Goal: Task Accomplishment & Management: Complete application form

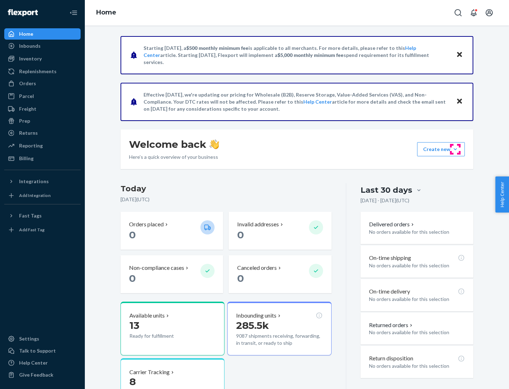
click at [456, 149] on button "Create new Create new inbound Create new order Create new product" at bounding box center [441, 149] width 48 height 14
click at [42, 46] on div "Inbounds" at bounding box center [42, 46] width 75 height 10
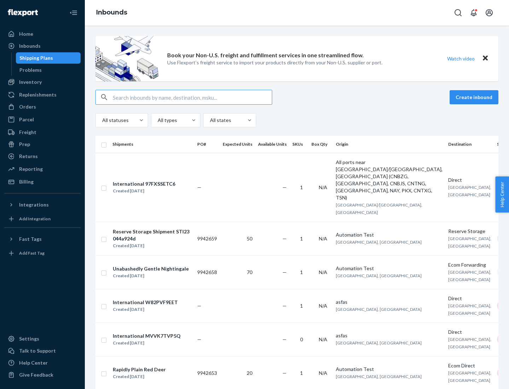
click at [475, 97] on button "Create inbound" at bounding box center [474, 97] width 49 height 14
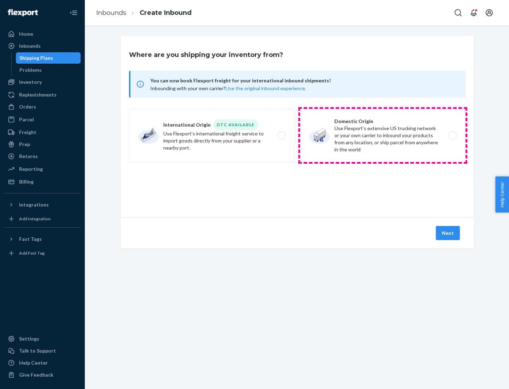
click at [383, 135] on label "Domestic Origin Use Flexport’s extensive US trucking network or your own carrie…" at bounding box center [383, 135] width 166 height 53
click at [452, 135] on input "Domestic Origin Use Flexport’s extensive US trucking network or your own carrie…" at bounding box center [454, 135] width 5 height 5
radio input "true"
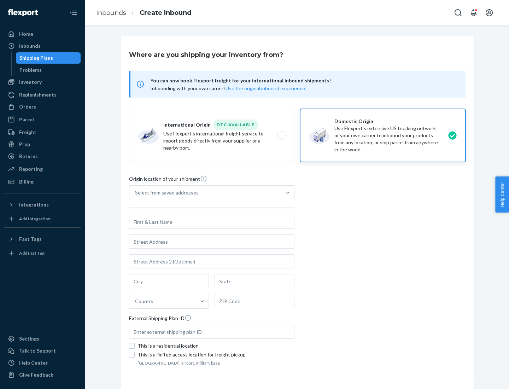
click at [165, 193] on div "Select from saved addresses" at bounding box center [167, 192] width 64 height 7
click at [136, 193] on input "Select from saved addresses" at bounding box center [135, 192] width 1 height 7
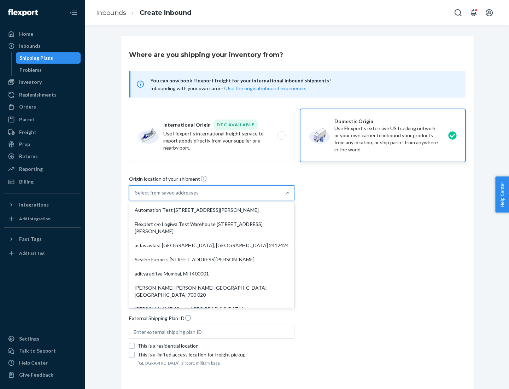
scroll to position [3, 0]
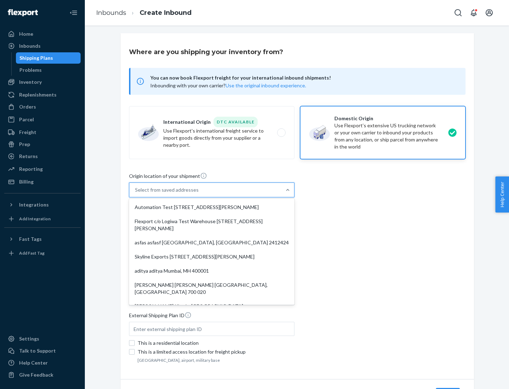
click at [212, 207] on div "Automation Test [STREET_ADDRESS][PERSON_NAME]" at bounding box center [212, 207] width 163 height 14
click at [136, 193] on input "option Automation Test [STREET_ADDRESS][PERSON_NAME]. 9 results available. Use …" at bounding box center [135, 189] width 1 height 7
type input "Automation Test"
type input "9th Floor"
type input "[GEOGRAPHIC_DATA]"
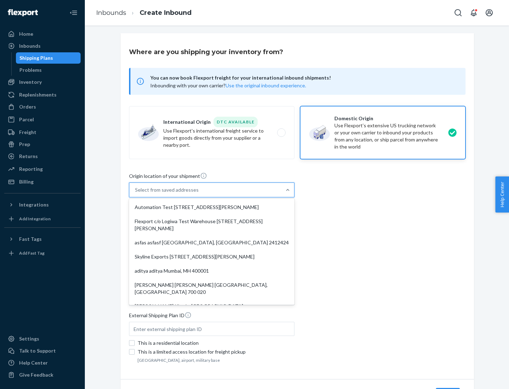
type input "CA"
type input "94104"
type input "[STREET_ADDRESS][PERSON_NAME]"
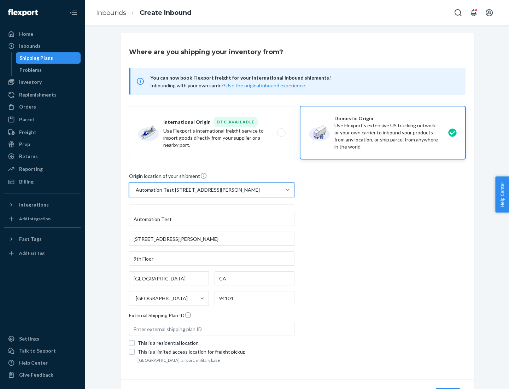
scroll to position [41, 0]
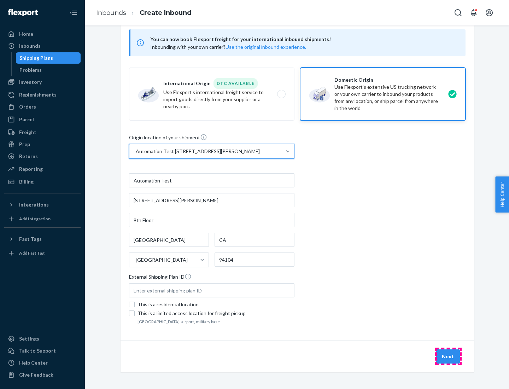
click at [448, 356] on button "Next" at bounding box center [448, 356] width 24 height 14
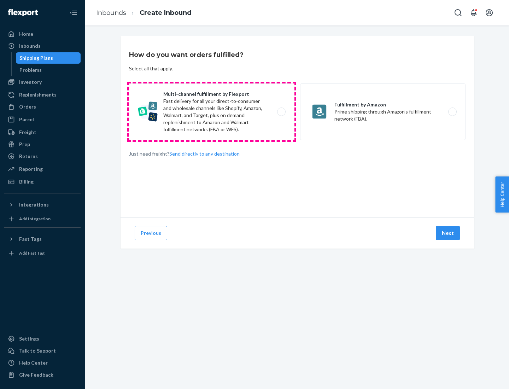
click at [212, 112] on label "Multi-channel fulfillment by Flexport Fast delivery for all your direct-to-cons…" at bounding box center [212, 111] width 166 height 57
click at [281, 112] on input "Multi-channel fulfillment by Flexport Fast delivery for all your direct-to-cons…" at bounding box center [283, 112] width 5 height 5
radio input "true"
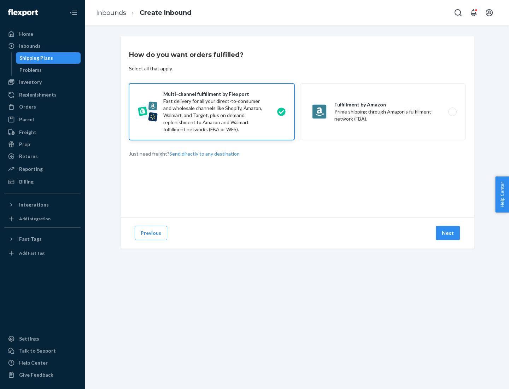
click at [448, 233] on button "Next" at bounding box center [448, 233] width 24 height 14
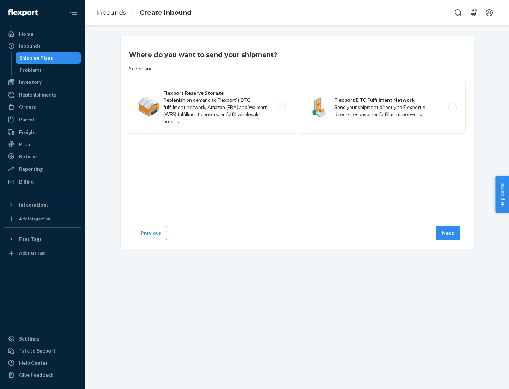
click at [383, 107] on label "Flexport DTC Fulfillment Network Send your shipment directly to Flexport's dire…" at bounding box center [383, 107] width 166 height 53
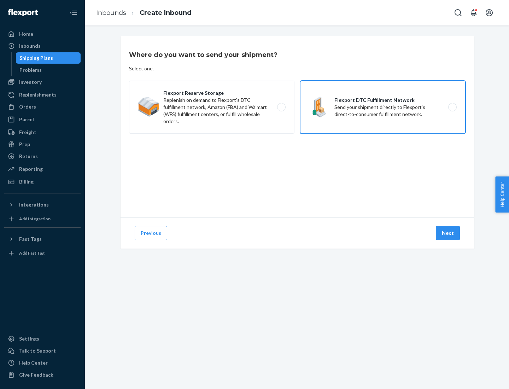
click at [452, 107] on input "Flexport DTC Fulfillment Network Send your shipment directly to Flexport's dire…" at bounding box center [454, 107] width 5 height 5
radio input "true"
click at [448, 233] on button "Next" at bounding box center [448, 233] width 24 height 14
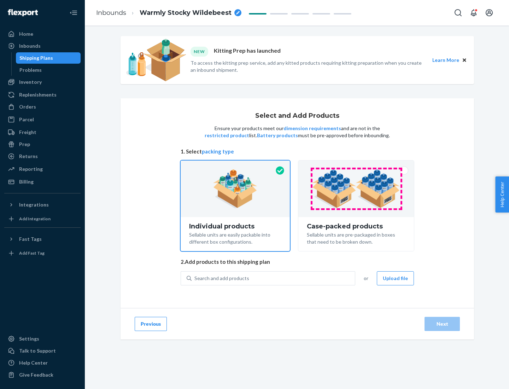
click at [356, 189] on img at bounding box center [356, 188] width 88 height 39
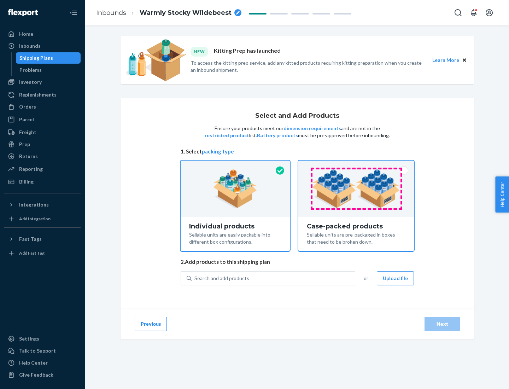
click at [356, 165] on input "Case-packed products Sellable units are pre-packaged in boxes that need to be b…" at bounding box center [356, 163] width 5 height 5
radio input "true"
radio input "false"
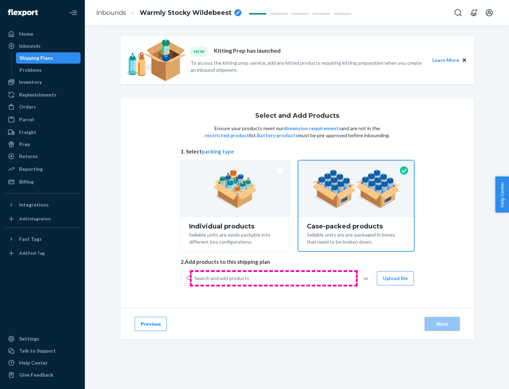
click at [274, 278] on div "Search and add products" at bounding box center [273, 278] width 163 height 13
click at [195, 278] on input "Search and add products" at bounding box center [195, 278] width 1 height 7
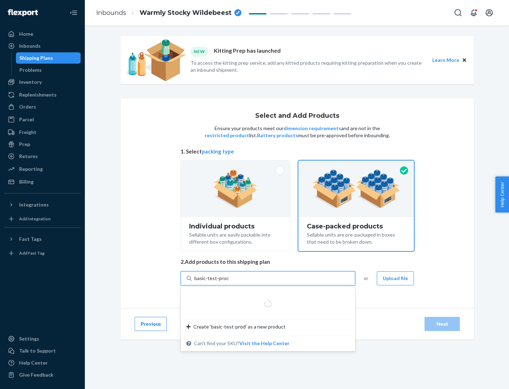
type input "basic-test-product-1"
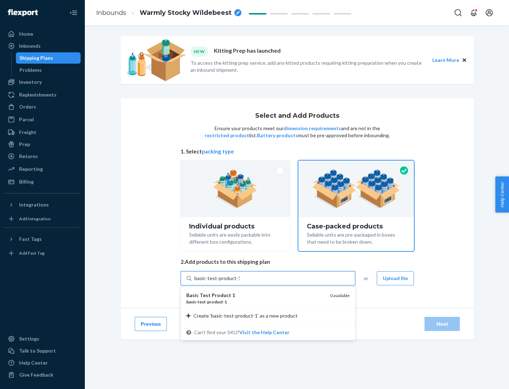
click at [256, 302] on div "basic - test - product - 1" at bounding box center [255, 302] width 138 height 6
click at [240, 282] on input "basic-test-product-1" at bounding box center [217, 278] width 45 height 7
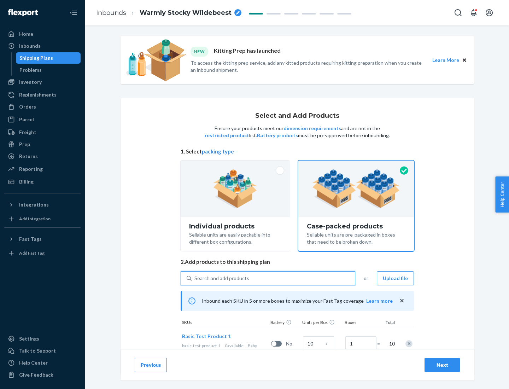
scroll to position [25, 0]
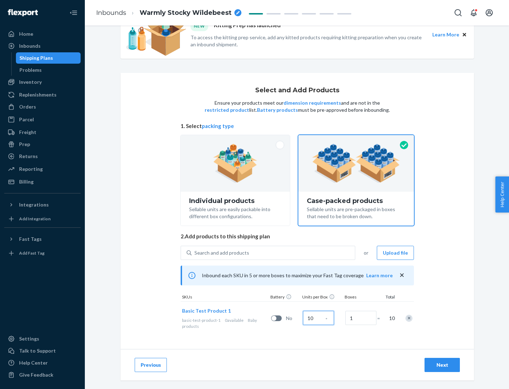
type input "10"
type input "7"
click at [442, 365] on div "Next" at bounding box center [442, 364] width 23 height 7
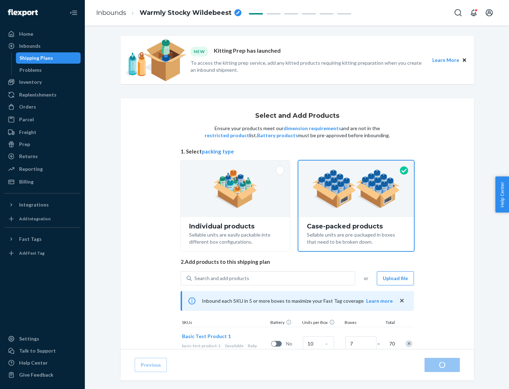
radio input "true"
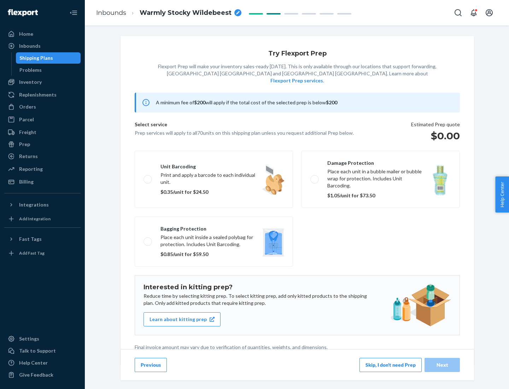
scroll to position [2, 0]
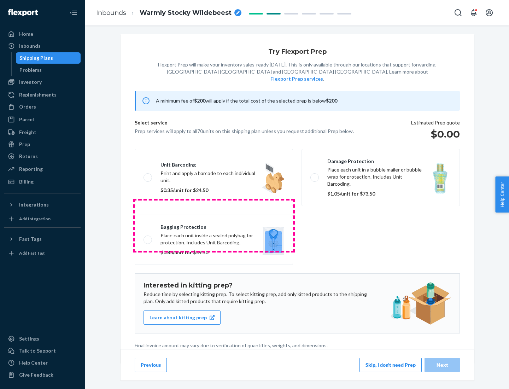
click at [214, 225] on label "Bagging protection Place each unit inside a sealed polybag for protection. Incl…" at bounding box center [214, 240] width 158 height 50
click at [148, 237] on input "Bagging protection Place each unit inside a sealed polybag for protection. Incl…" at bounding box center [146, 239] width 5 height 5
checkbox input "true"
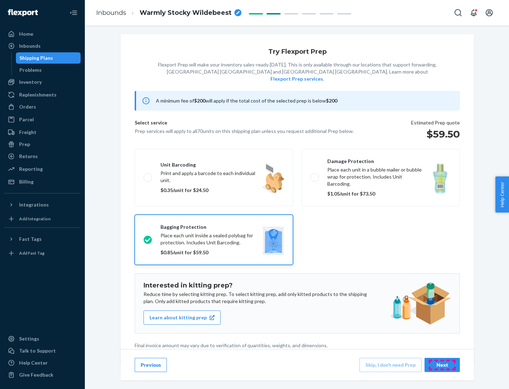
click at [442, 365] on div "Next" at bounding box center [442, 364] width 23 height 7
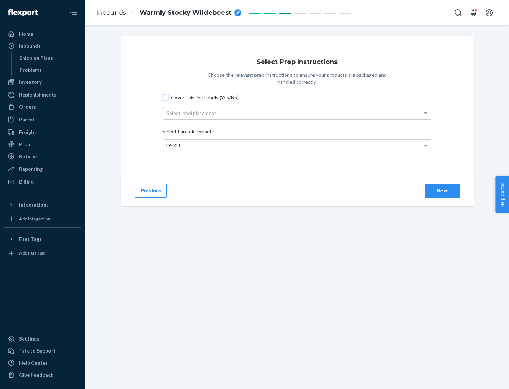
click at [166, 97] on input "Cover Existing Labels (Yes/No)" at bounding box center [166, 98] width 6 height 6
checkbox input "true"
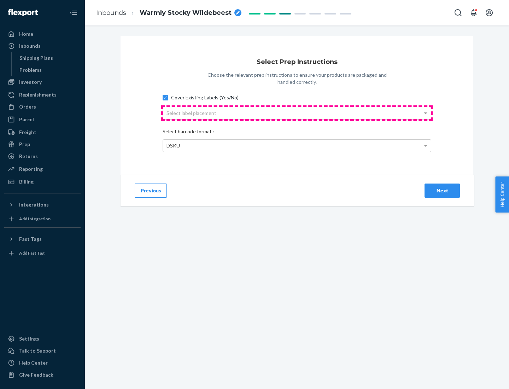
click at [297, 113] on div "Select label placement" at bounding box center [297, 113] width 268 height 12
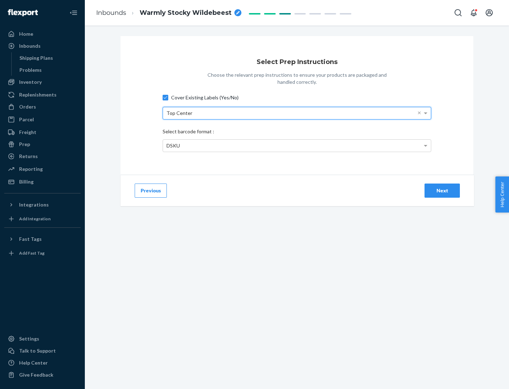
click at [297, 145] on div "DSKU" at bounding box center [297, 146] width 268 height 12
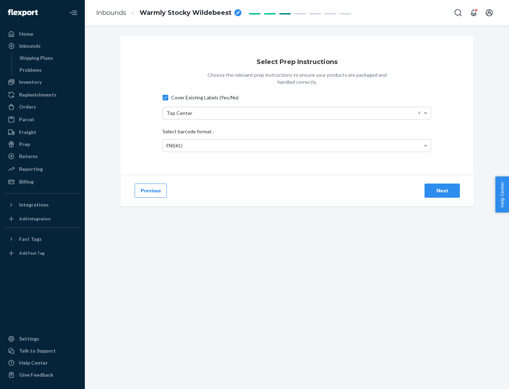
click at [442, 190] on div "Next" at bounding box center [442, 190] width 23 height 7
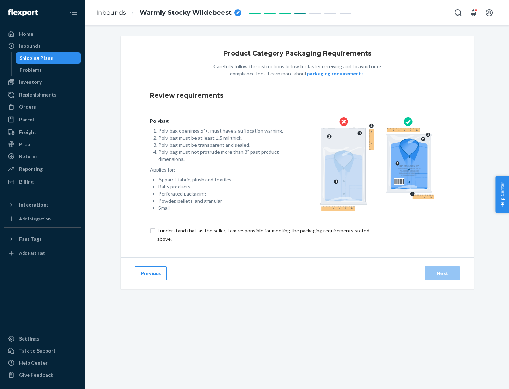
click at [263, 234] on input "checkbox" at bounding box center [267, 234] width 235 height 17
checkbox input "true"
click at [442, 273] on div "Next" at bounding box center [442, 273] width 23 height 7
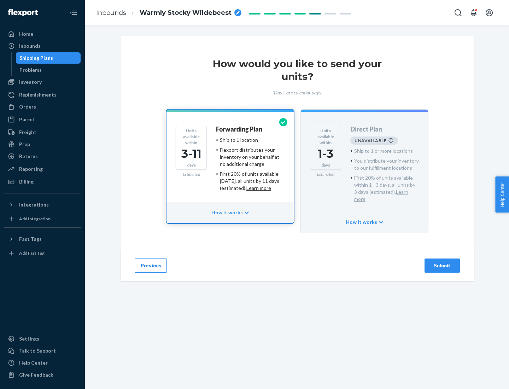
click at [240, 129] on h4 "Forwarding Plan" at bounding box center [239, 129] width 46 height 7
click at [442, 262] on div "Submit" at bounding box center [442, 265] width 23 height 7
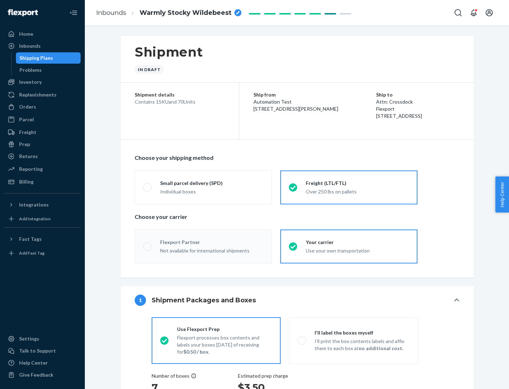
radio input "true"
radio input "false"
radio input "true"
radio input "false"
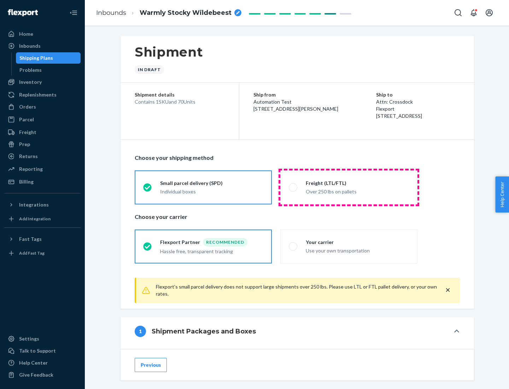
click at [349, 187] on div "Over 250 lbs on pallets" at bounding box center [357, 191] width 103 height 8
click at [294, 187] on input "Freight (LTL/FTL) Over 250 lbs on pallets" at bounding box center [291, 187] width 5 height 5
radio input "true"
radio input "false"
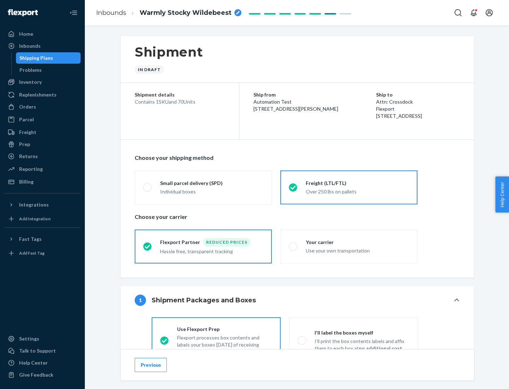
scroll to position [39, 0]
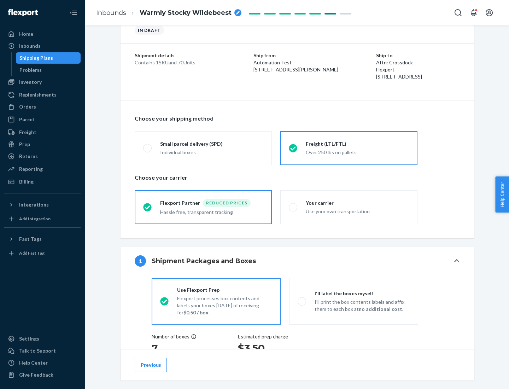
click at [203, 207] on div "Hassle free, transparent tracking" at bounding box center [211, 211] width 103 height 8
click at [148, 207] on input "Flexport Partner Reduced prices Hassle free, transparent tracking" at bounding box center [145, 207] width 5 height 5
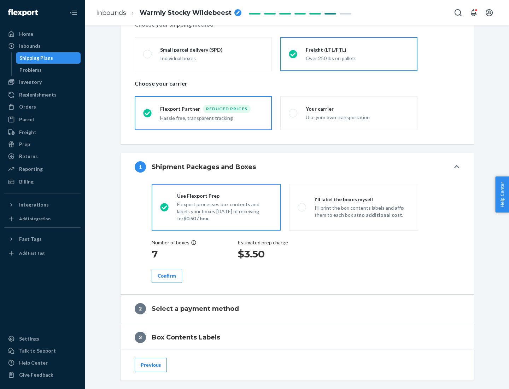
click at [354, 207] on p "I’ll print the box contents labels and affix them to each box at no additional …" at bounding box center [362, 211] width 95 height 14
click at [302, 207] on input "I'll label the boxes myself I’ll print the box contents labels and affix them t…" at bounding box center [300, 207] width 5 height 5
radio input "true"
radio input "false"
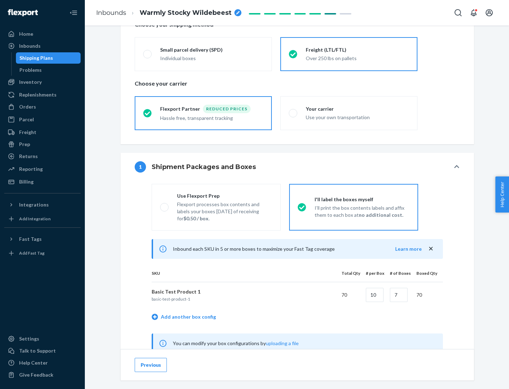
scroll to position [221, 0]
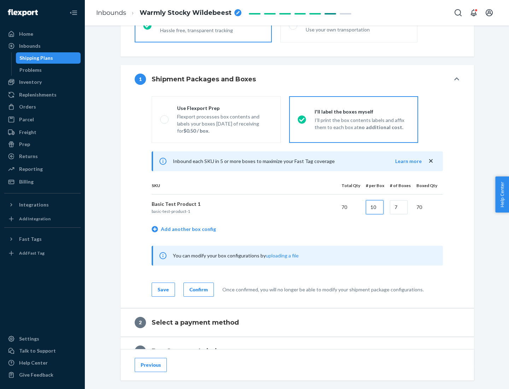
type input "10"
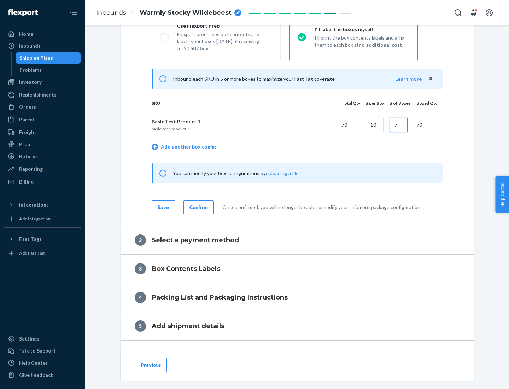
type input "7"
click at [198, 207] on div "Confirm" at bounding box center [199, 207] width 18 height 7
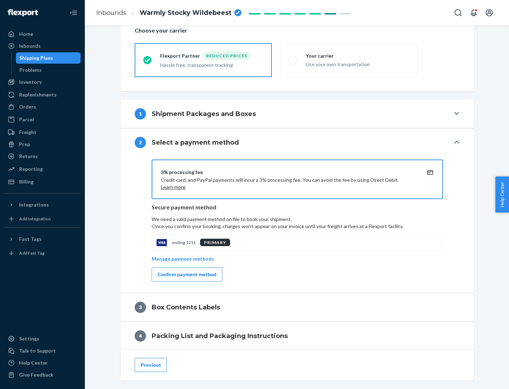
scroll to position [254, 0]
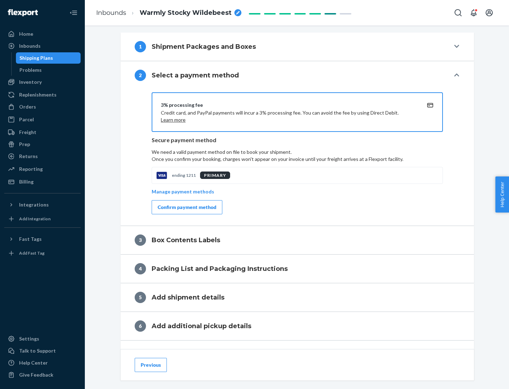
click at [186, 207] on div "Confirm payment method" at bounding box center [187, 207] width 59 height 7
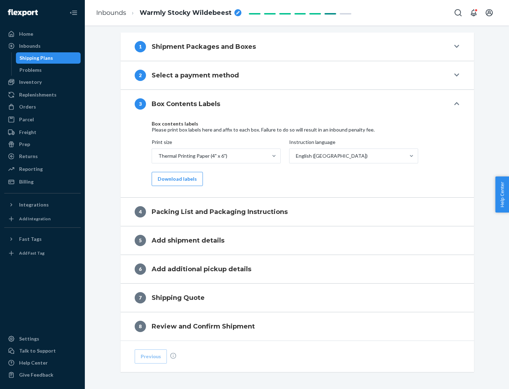
scroll to position [225, 0]
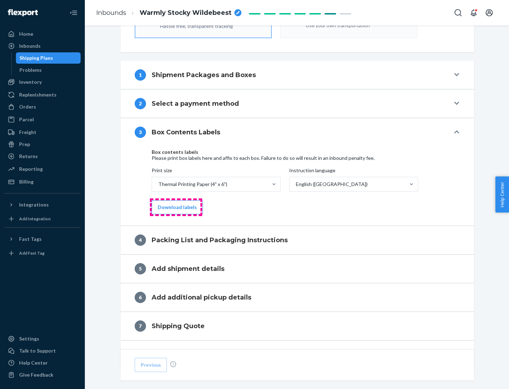
click at [176, 207] on button "Download labels" at bounding box center [177, 207] width 51 height 14
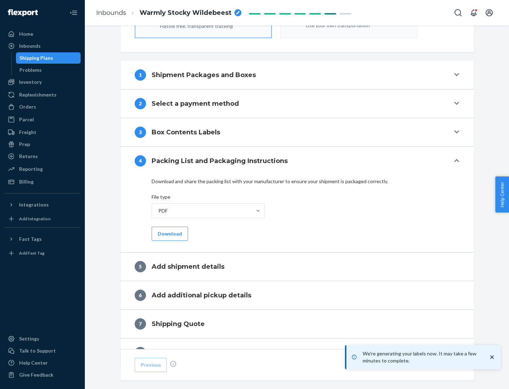
scroll to position [252, 0]
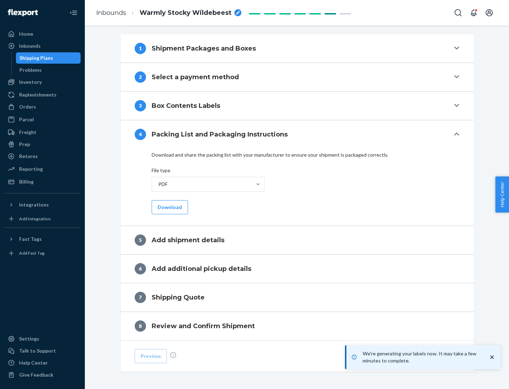
click at [169, 207] on button "Download" at bounding box center [170, 207] width 36 height 14
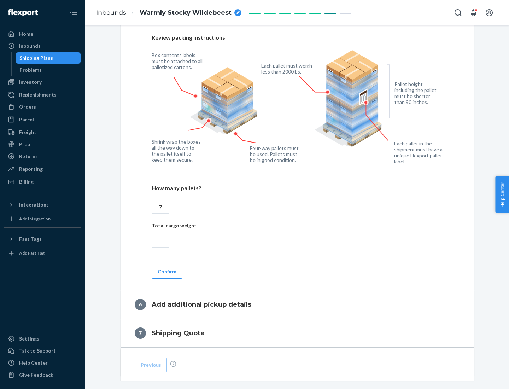
scroll to position [488, 0]
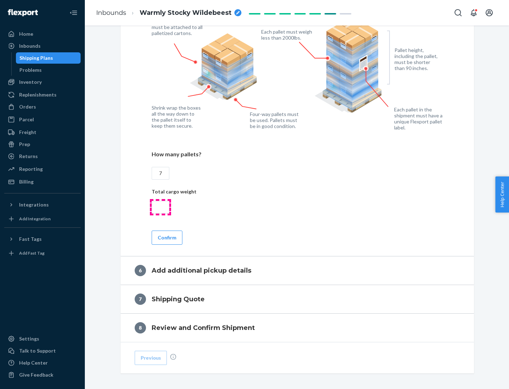
type input "7"
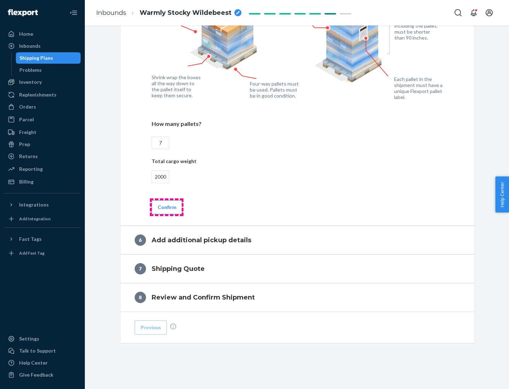
type input "2000"
click at [167, 207] on button "Confirm" at bounding box center [167, 207] width 31 height 14
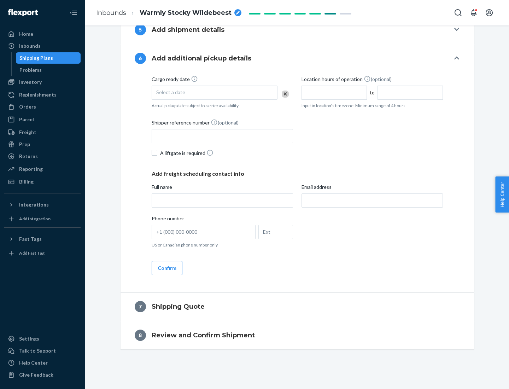
scroll to position [271, 0]
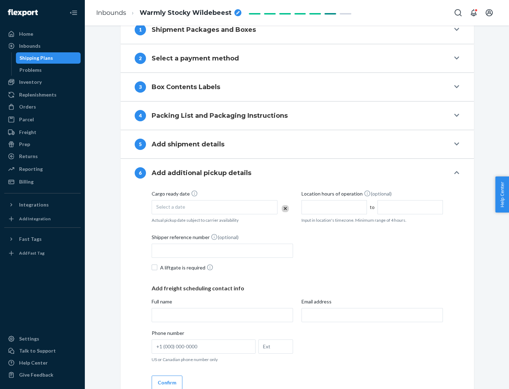
click at [215, 207] on div "Select a date" at bounding box center [215, 207] width 126 height 14
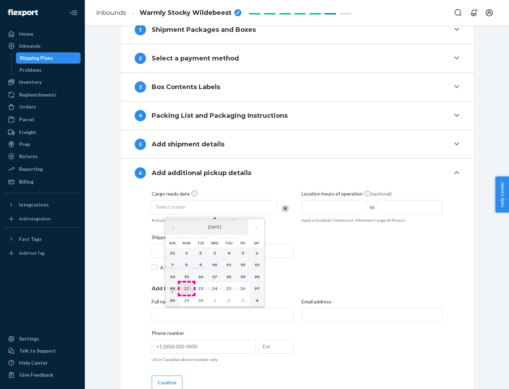
click at [186, 288] on abbr "22" at bounding box center [186, 288] width 5 height 5
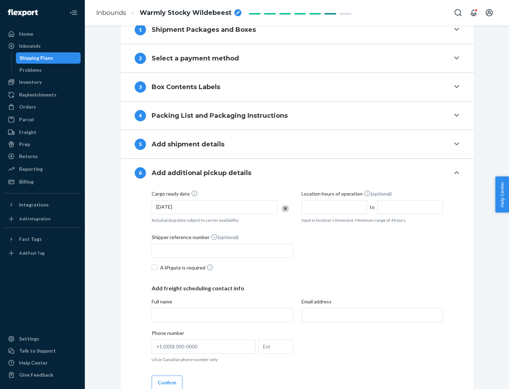
scroll to position [378, 0]
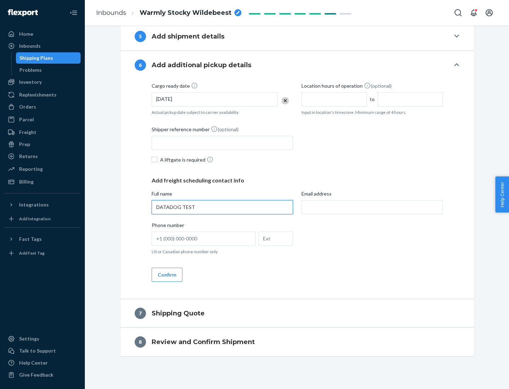
type input "DATADOG TEST"
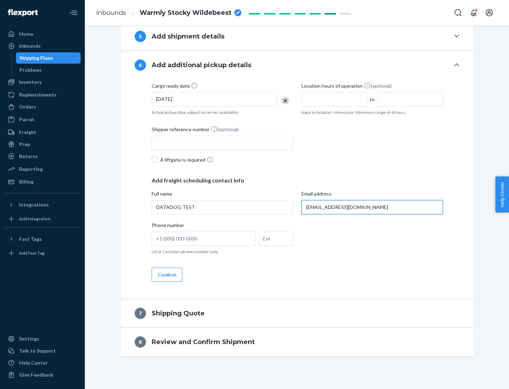
scroll to position [385, 0]
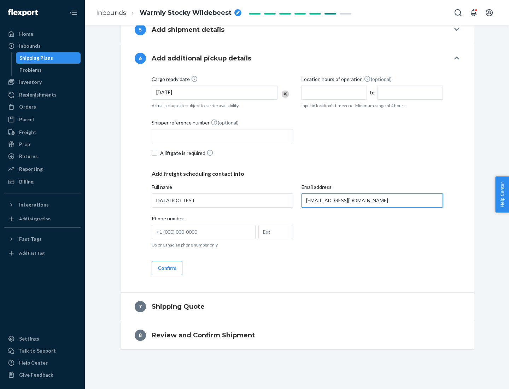
type input "[EMAIL_ADDRESS][DOMAIN_NAME]"
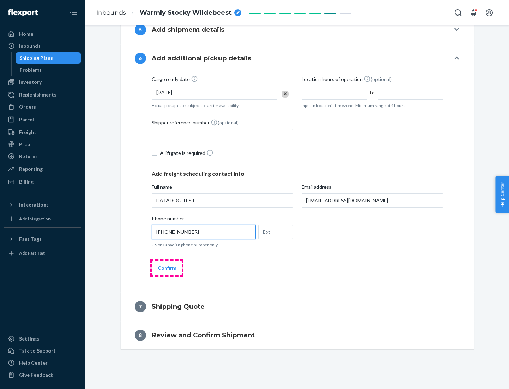
type input "[PHONE_NUMBER]"
click at [167, 268] on button "Confirm" at bounding box center [167, 268] width 31 height 14
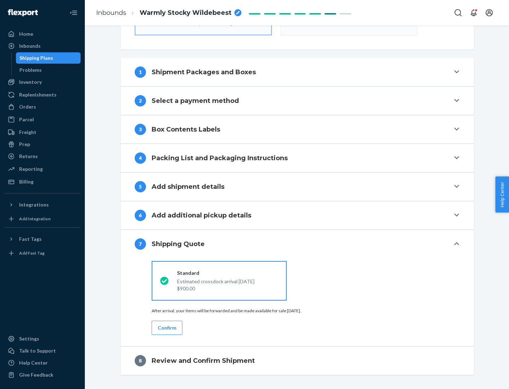
scroll to position [254, 0]
